Goal: Task Accomplishment & Management: Use online tool/utility

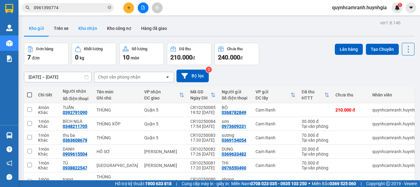
click at [92, 29] on button "Kho nhận" at bounding box center [88, 28] width 29 height 15
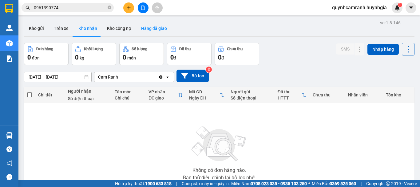
click at [151, 24] on button "Hàng đã giao" at bounding box center [154, 28] width 36 height 15
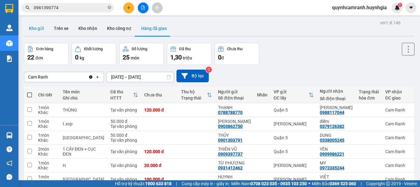
click at [30, 30] on button "Kho gửi" at bounding box center [36, 28] width 25 height 15
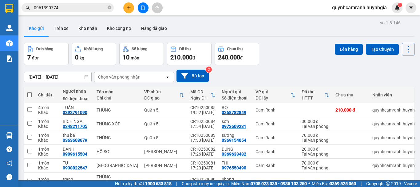
scroll to position [50, 0]
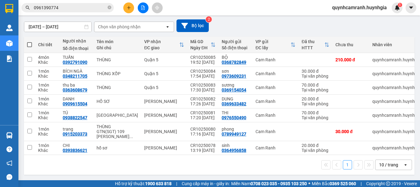
click at [29, 43] on span at bounding box center [29, 44] width 5 height 5
click at [30, 42] on input "checkbox" at bounding box center [30, 42] width 0 height 0
checkbox input "true"
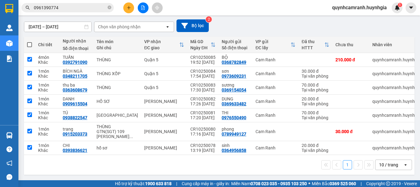
checkbox input "true"
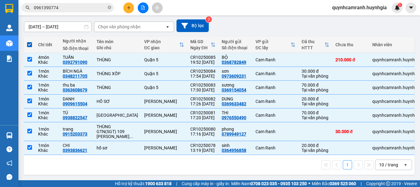
scroll to position [0, 0]
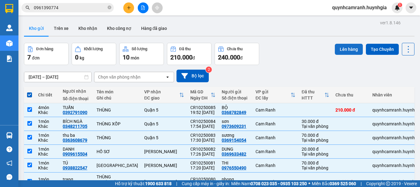
click at [343, 51] on button "Lên hàng" at bounding box center [349, 49] width 28 height 11
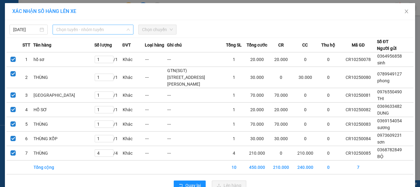
click at [103, 28] on span "Chọn tuyến - nhóm tuyến" at bounding box center [93, 29] width 74 height 9
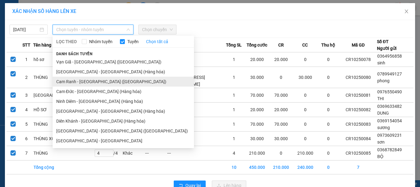
click at [82, 81] on li "Cam Ranh - [GEOGRAPHIC_DATA] ([GEOGRAPHIC_DATA])" at bounding box center [124, 82] width 142 height 10
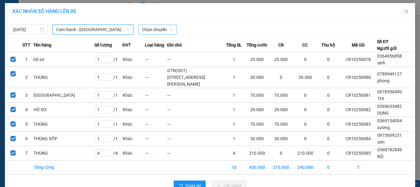
click at [158, 27] on span "Chọn chuyến" at bounding box center [157, 29] width 31 height 9
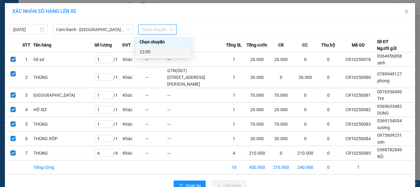
click at [146, 50] on div "22:00" at bounding box center [164, 51] width 48 height 7
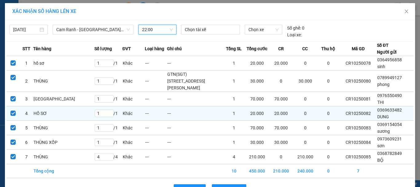
scroll to position [26, 0]
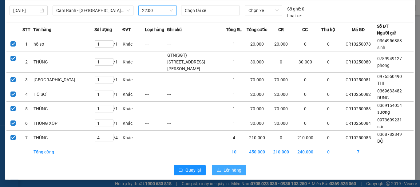
click at [234, 170] on span "Lên hàng" at bounding box center [233, 169] width 18 height 7
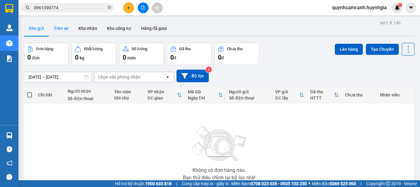
click at [61, 27] on button "Trên xe" at bounding box center [61, 28] width 25 height 15
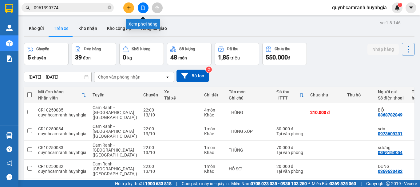
click at [144, 10] on button at bounding box center [143, 7] width 11 height 11
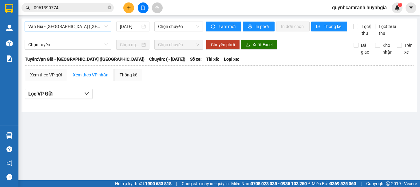
click at [93, 28] on span "Vạn Giã - [GEOGRAPHIC_DATA] ([GEOGRAPHIC_DATA])" at bounding box center [67, 26] width 79 height 9
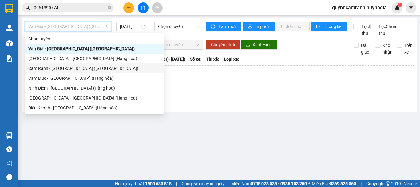
click at [71, 66] on div "Cam Ranh - [GEOGRAPHIC_DATA] ([GEOGRAPHIC_DATA])" at bounding box center [94, 68] width 132 height 7
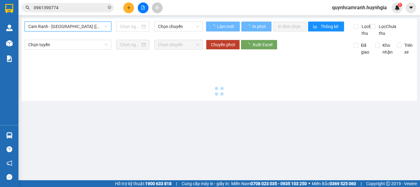
type input "[DATE]"
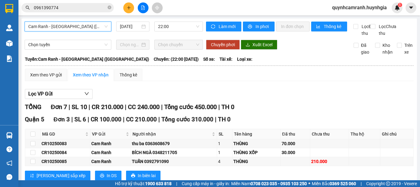
scroll to position [62, 0]
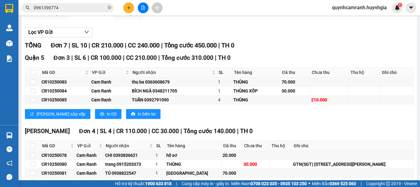
click at [44, 17] on div "Xem theo VP gửi" at bounding box center [46, 13] width 32 height 7
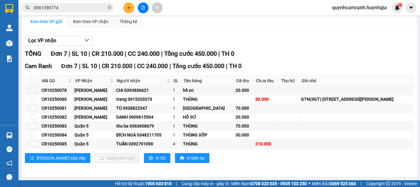
scroll to position [60, 0]
click at [352, 10] on span "quynhcamranh.huynhgia" at bounding box center [359, 8] width 65 height 8
click at [350, 17] on span "Đăng xuất" at bounding box center [363, 19] width 52 height 7
